Goal: Go to known website: Go to known website

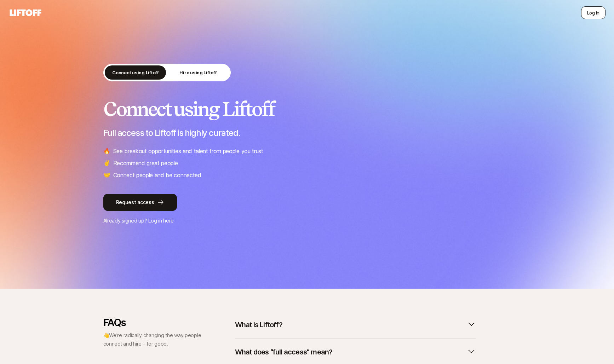
click at [590, 18] on button "Log in" at bounding box center [593, 12] width 24 height 13
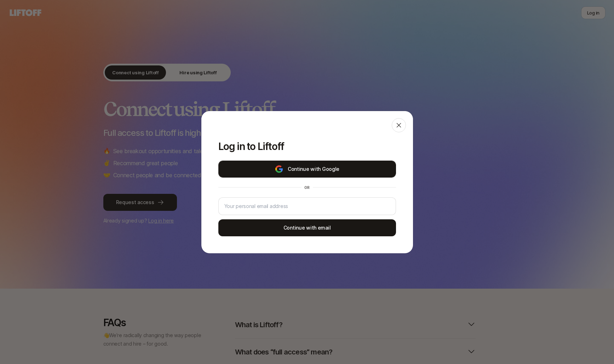
click at [360, 169] on button "Continue with Google" at bounding box center [307, 169] width 178 height 17
